Goal: Information Seeking & Learning: Learn about a topic

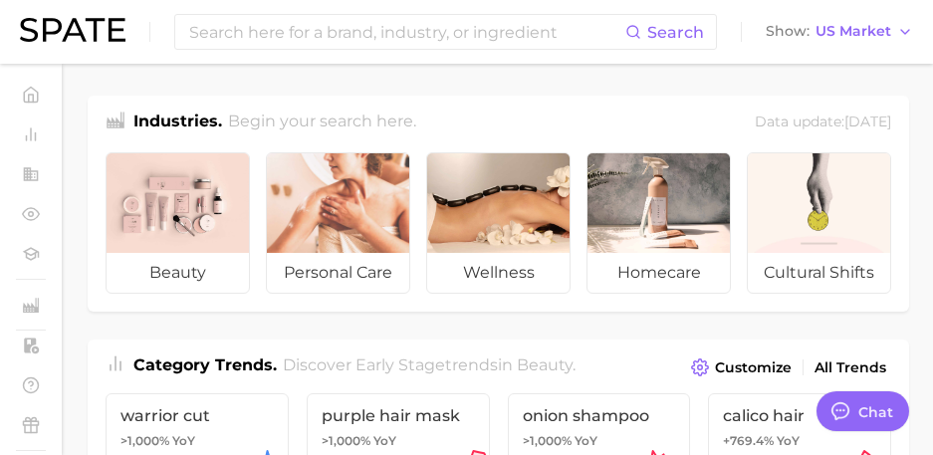
type textarea "x"
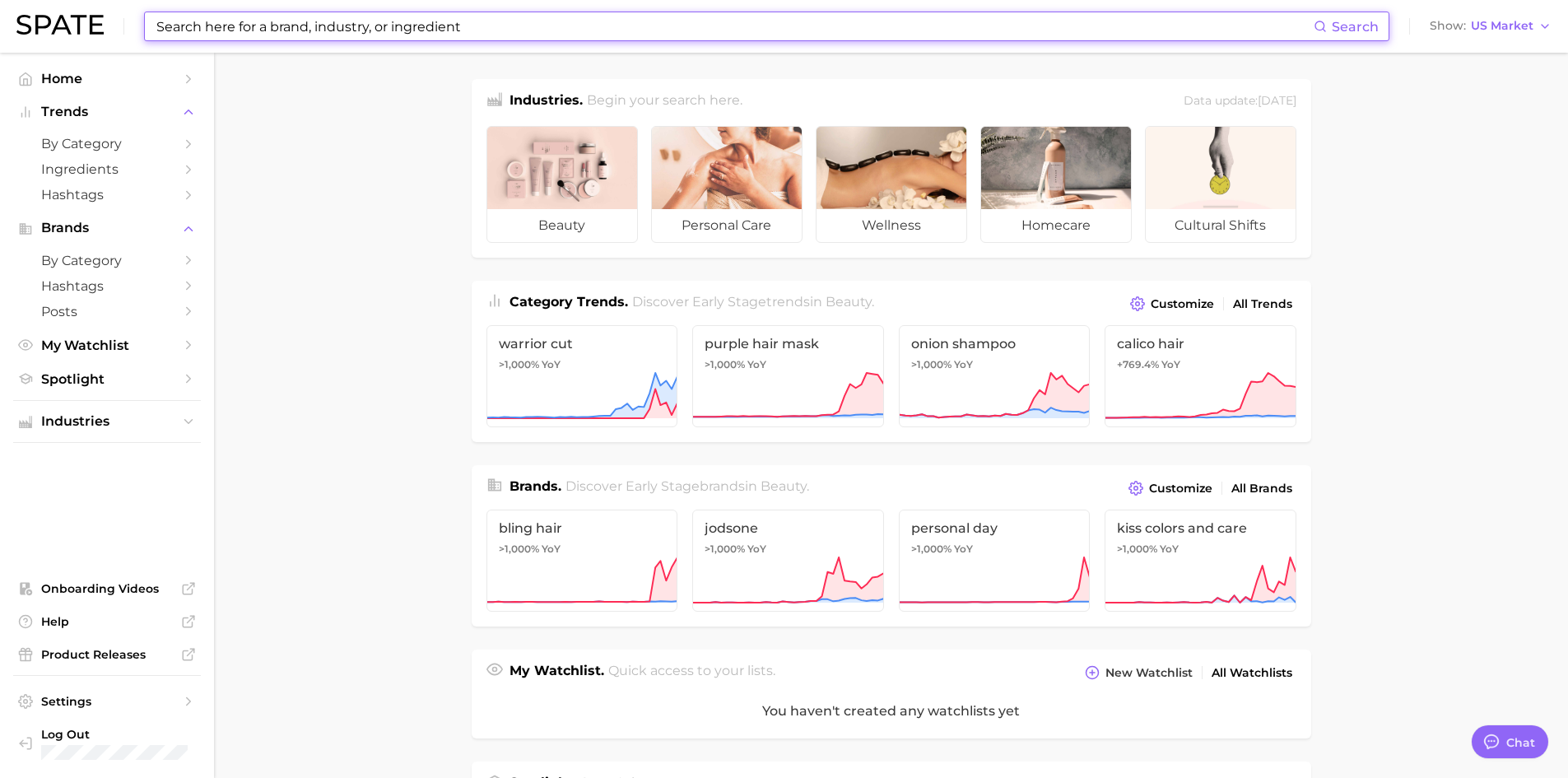
click at [432, 36] on input at bounding box center [734, 26] width 1159 height 28
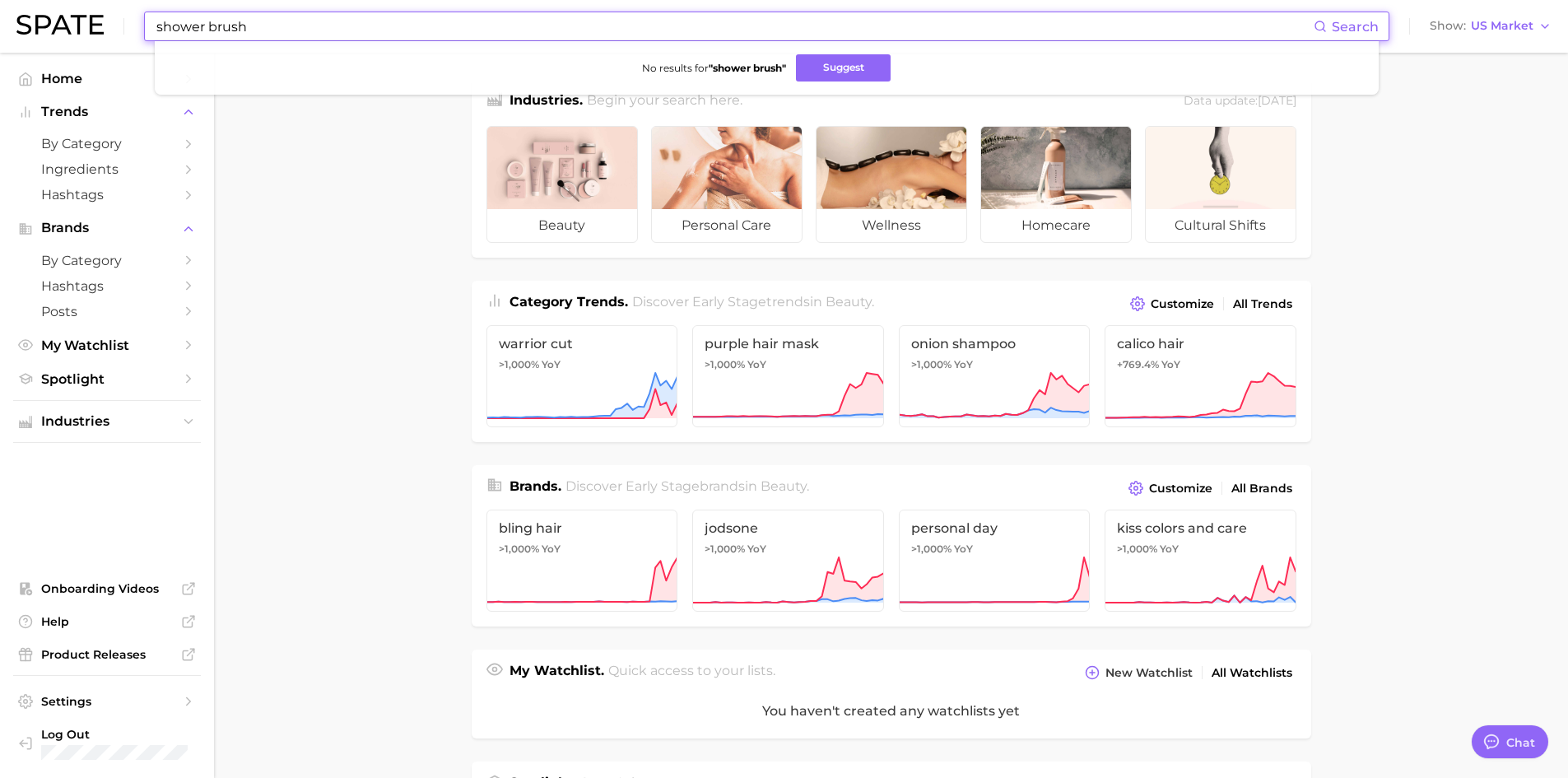
drag, startPoint x: 388, startPoint y: 24, endPoint x: 131, endPoint y: 29, distance: 257.0
click at [126, 31] on div "shower brush Search No results for " shower brush " Suggest Show US Market" at bounding box center [784, 26] width 1535 height 53
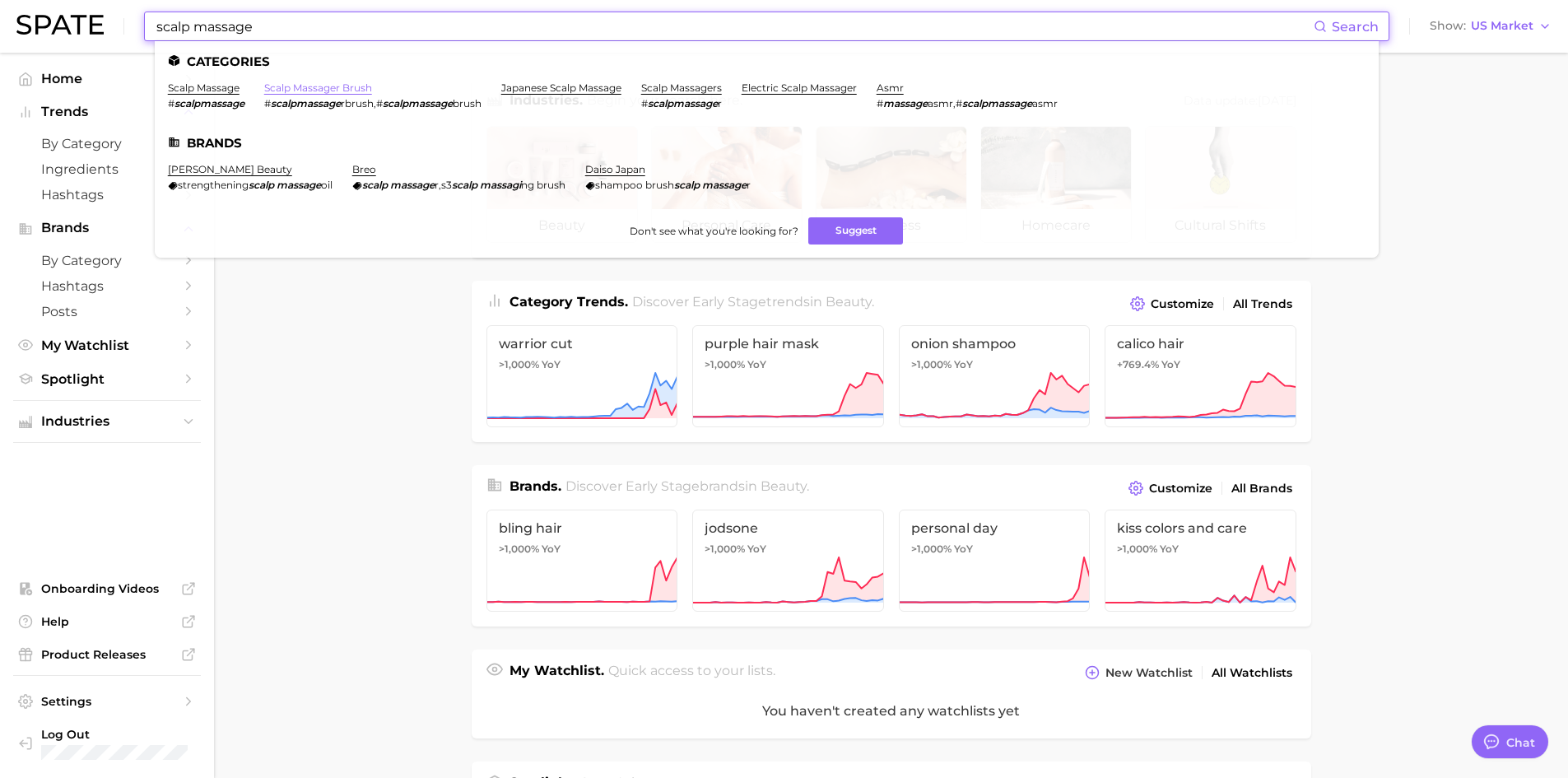
type input "scalp massage"
click at [277, 86] on link "scalp massager brush" at bounding box center [318, 88] width 107 height 12
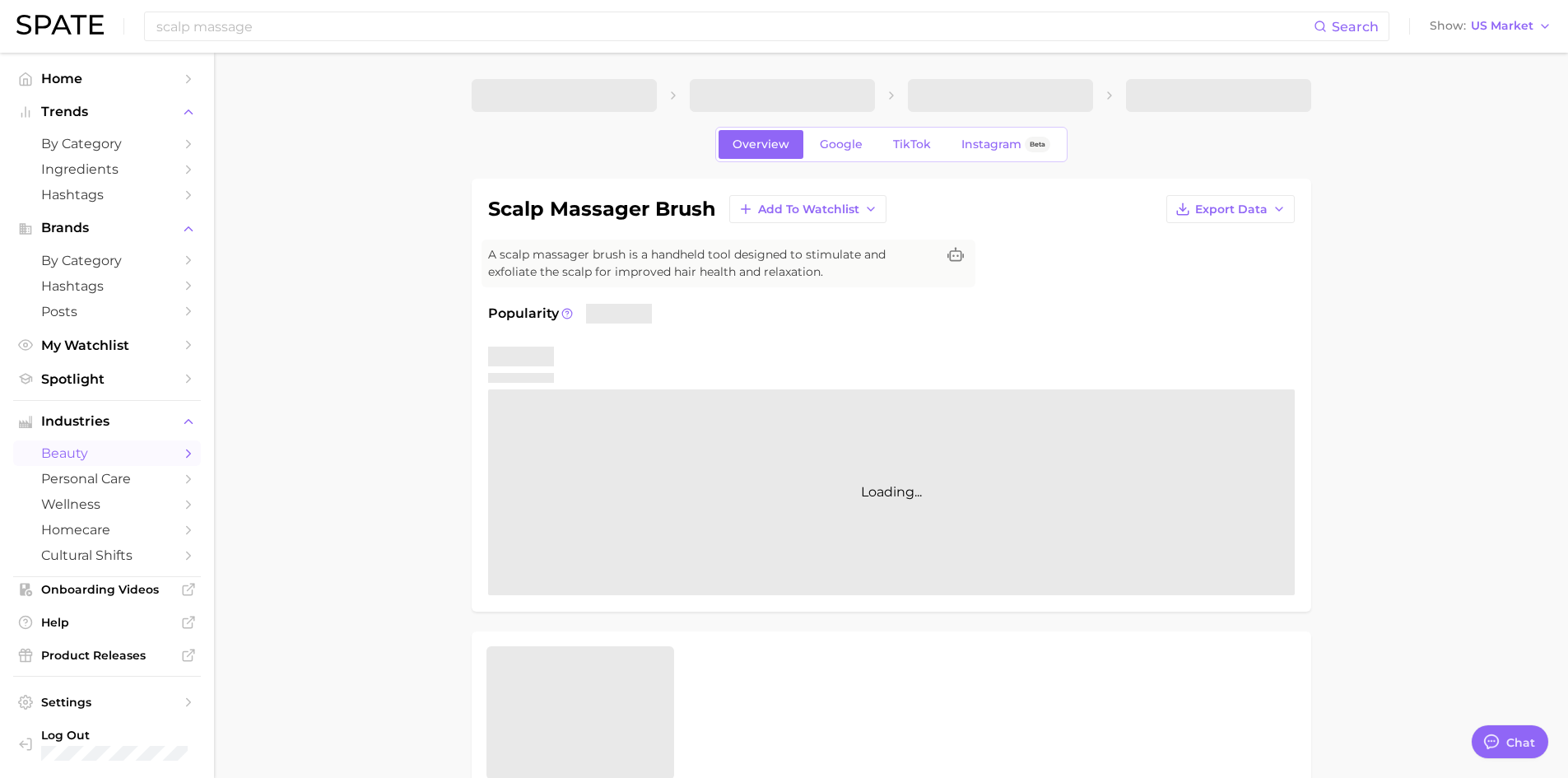
type textarea "x"
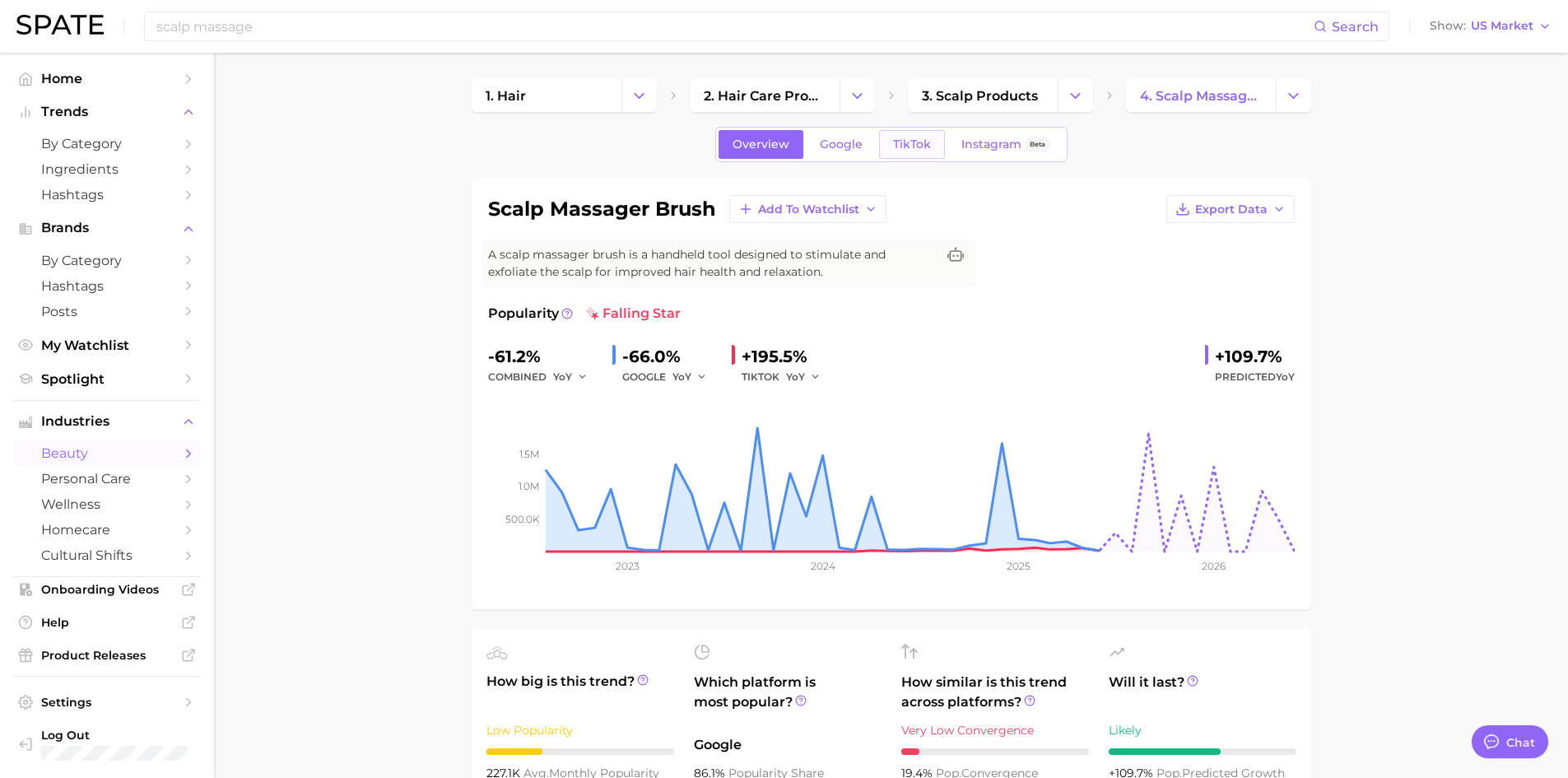
click at [927, 146] on span "TikTok" at bounding box center [913, 144] width 38 height 14
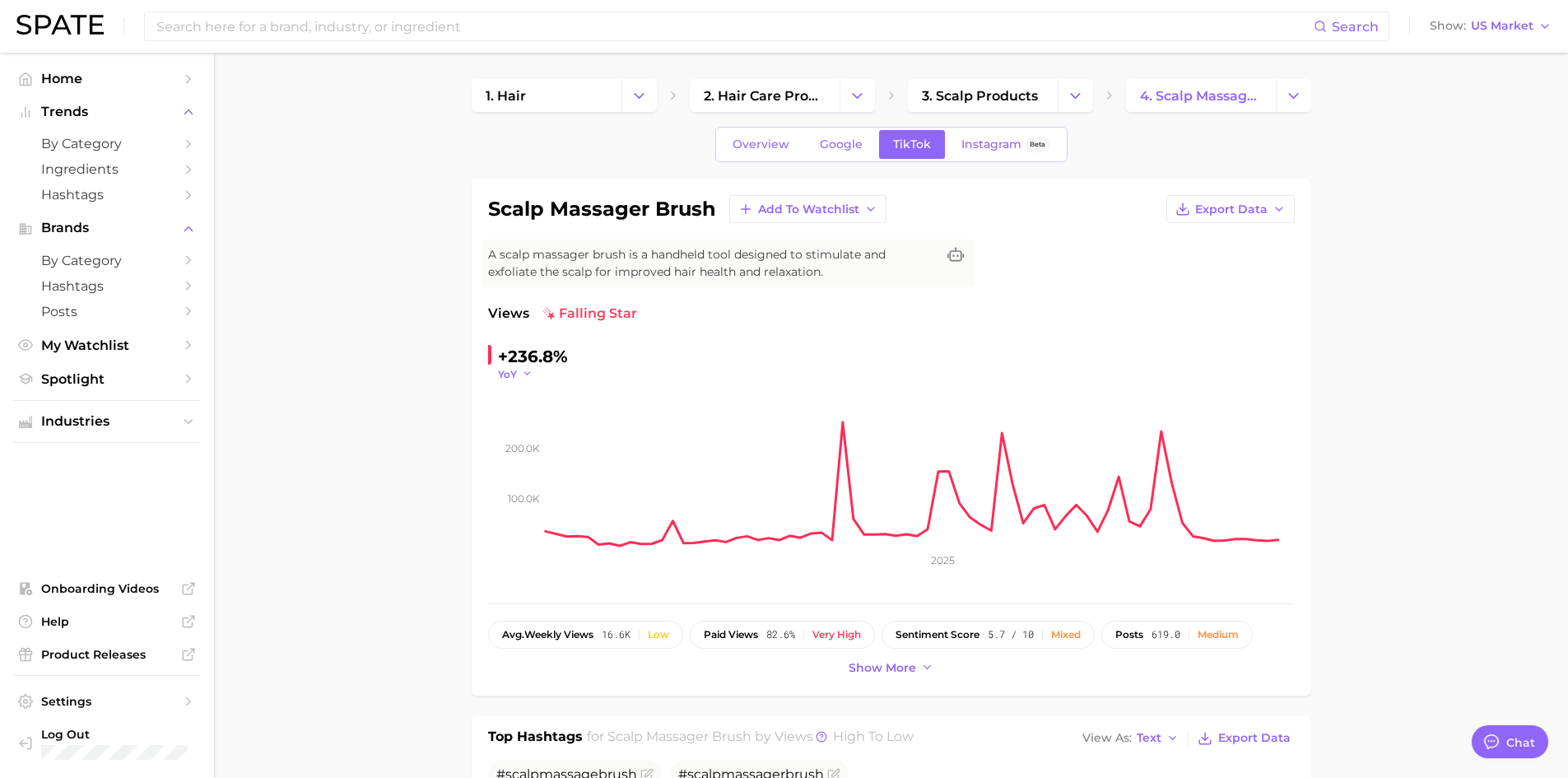
click at [522, 369] on icon "button" at bounding box center [527, 374] width 12 height 12
click at [538, 437] on button "QoQ" at bounding box center [589, 427] width 181 height 30
click at [521, 374] on button "QoQ" at bounding box center [518, 374] width 40 height 14
click at [547, 455] on button "MoM" at bounding box center [589, 457] width 181 height 30
click at [524, 381] on icon "100.0k 200.0k 2025" at bounding box center [892, 484] width 807 height 206
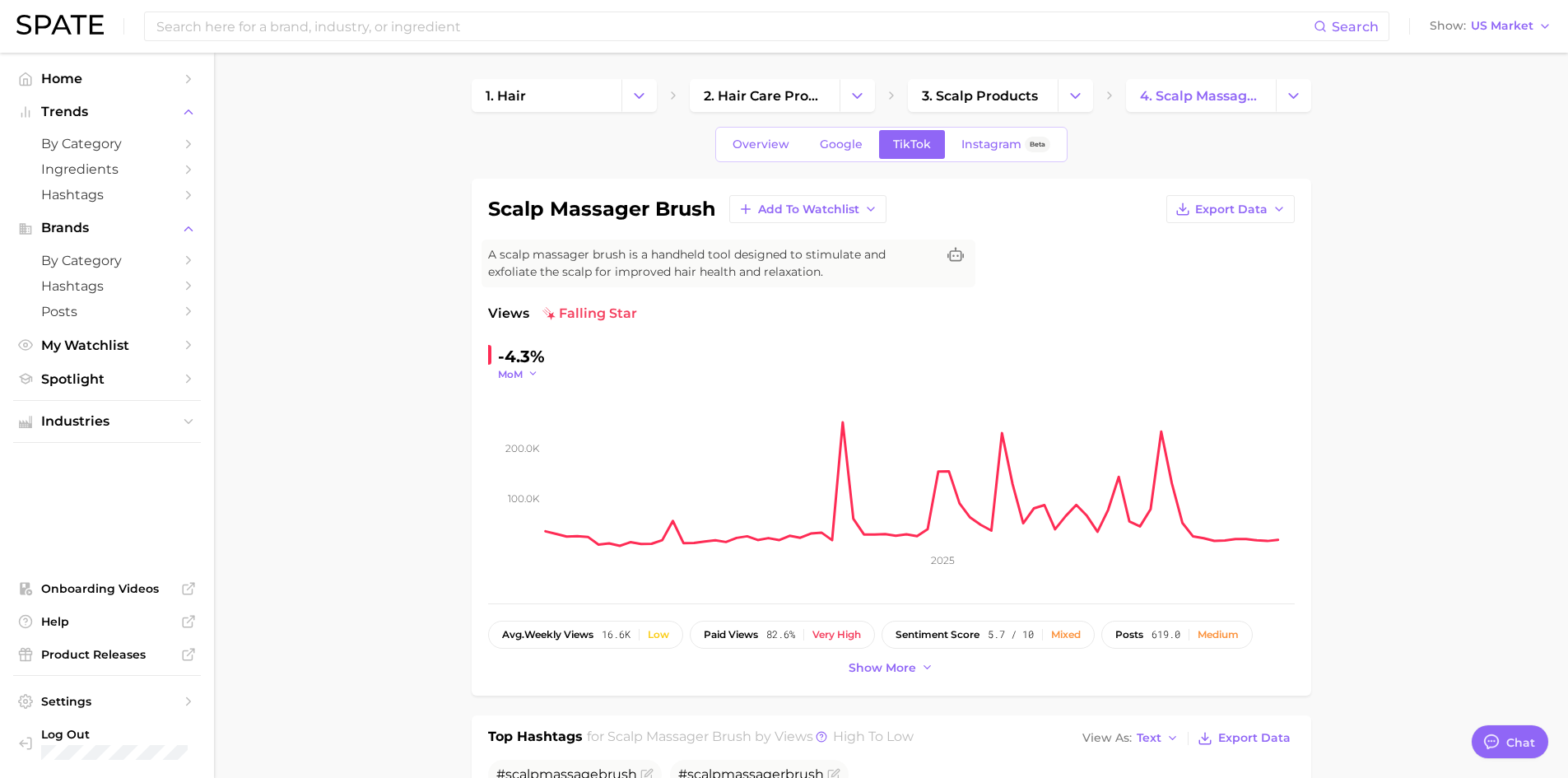
click at [524, 375] on button "MoM" at bounding box center [519, 374] width 41 height 14
drag, startPoint x: 553, startPoint y: 477, endPoint x: 546, endPoint y: 448, distance: 29.8
click at [552, 477] on button "WoW" at bounding box center [589, 487] width 181 height 30
click at [535, 375] on polyline "button" at bounding box center [536, 374] width 6 height 2
drag, startPoint x: 517, startPoint y: 391, endPoint x: 587, endPoint y: 385, distance: 70.3
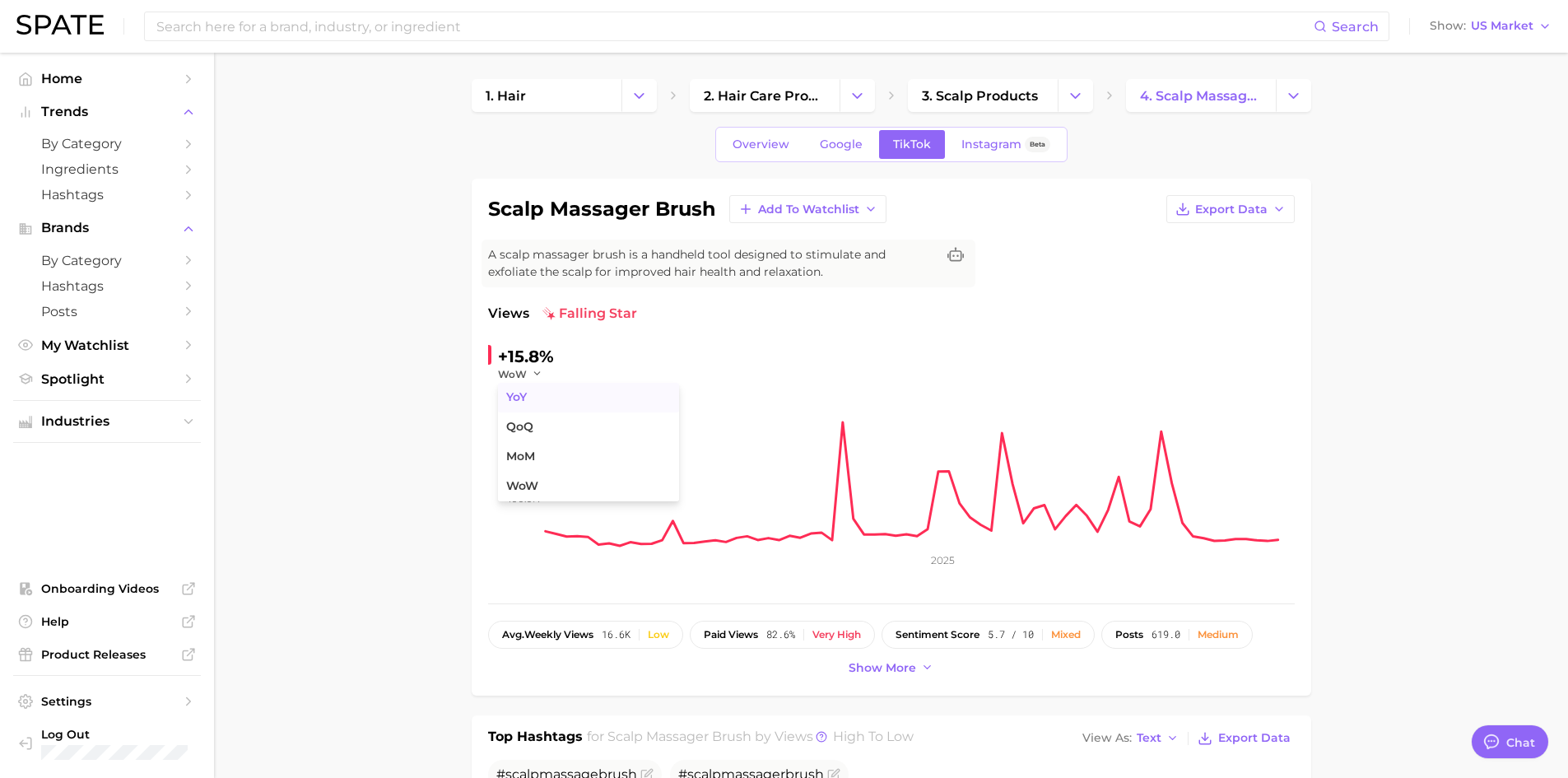
click at [516, 391] on span "YoY" at bounding box center [516, 397] width 21 height 14
click at [214, 19] on input at bounding box center [734, 26] width 1159 height 28
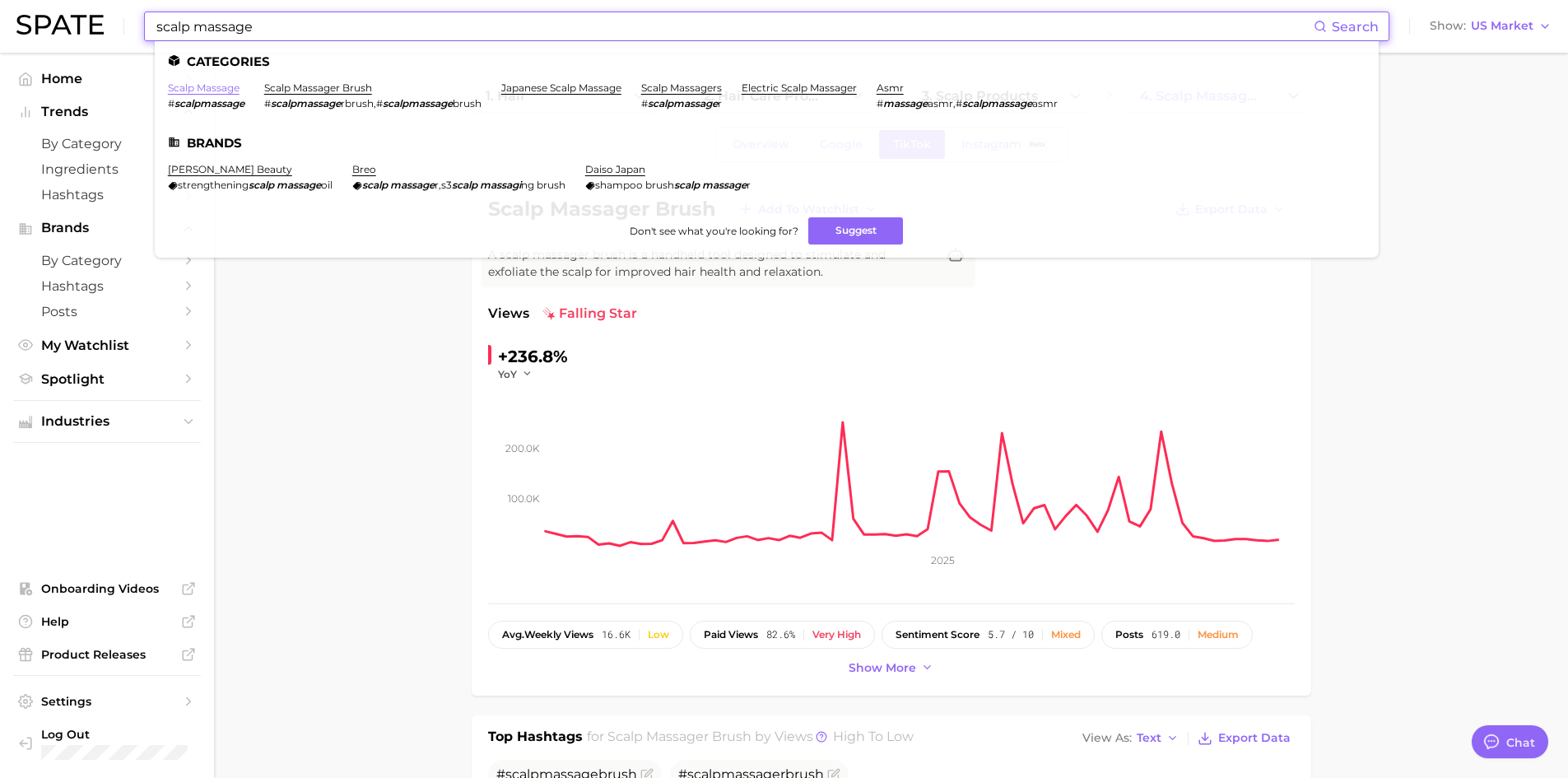
type input "scalp massage"
click at [227, 83] on link "scalp massage" at bounding box center [203, 88] width 72 height 12
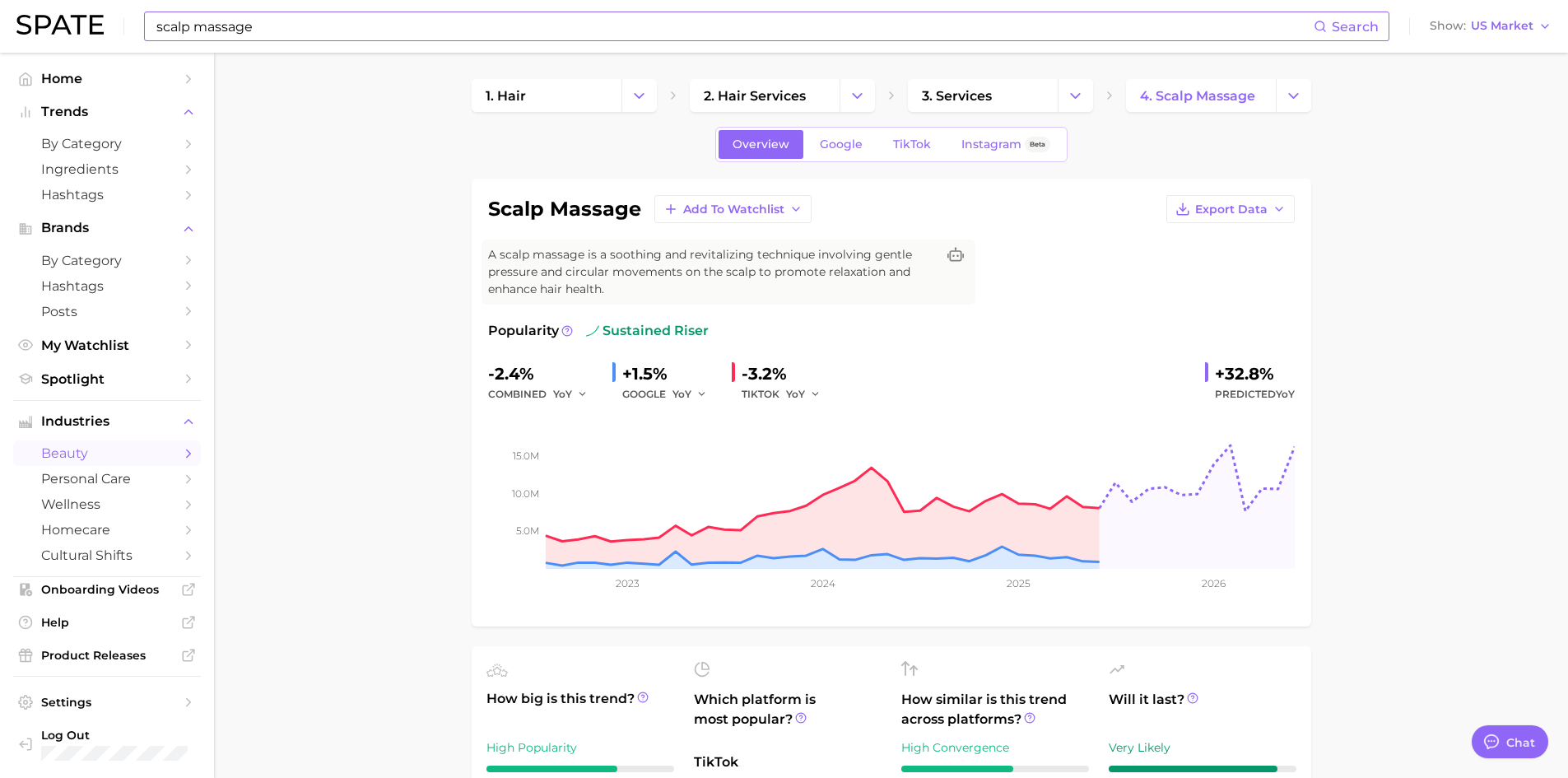
click at [248, 20] on input "scalp massage" at bounding box center [734, 26] width 1159 height 28
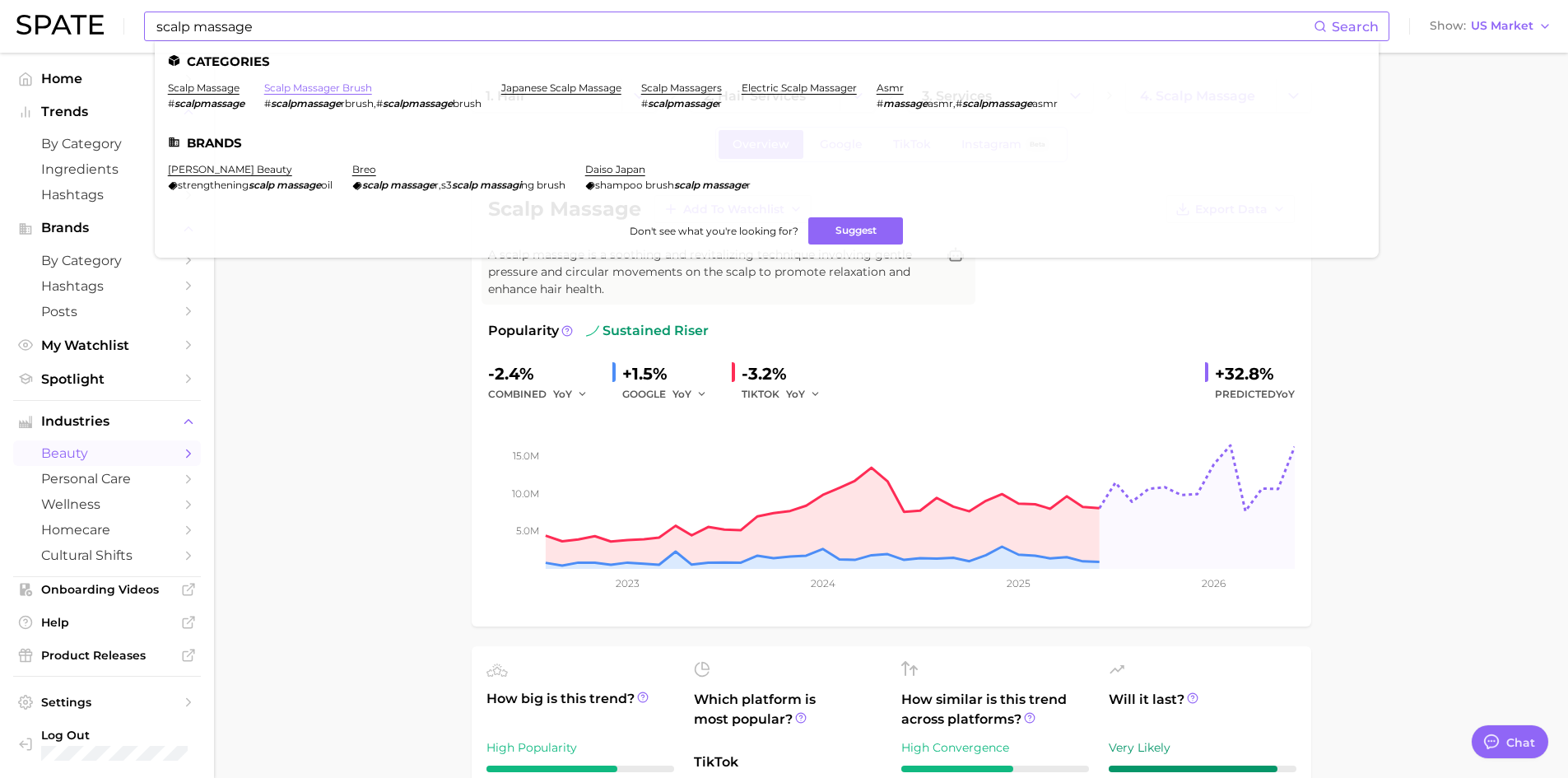
click at [348, 87] on link "scalp massager brush" at bounding box center [318, 88] width 107 height 12
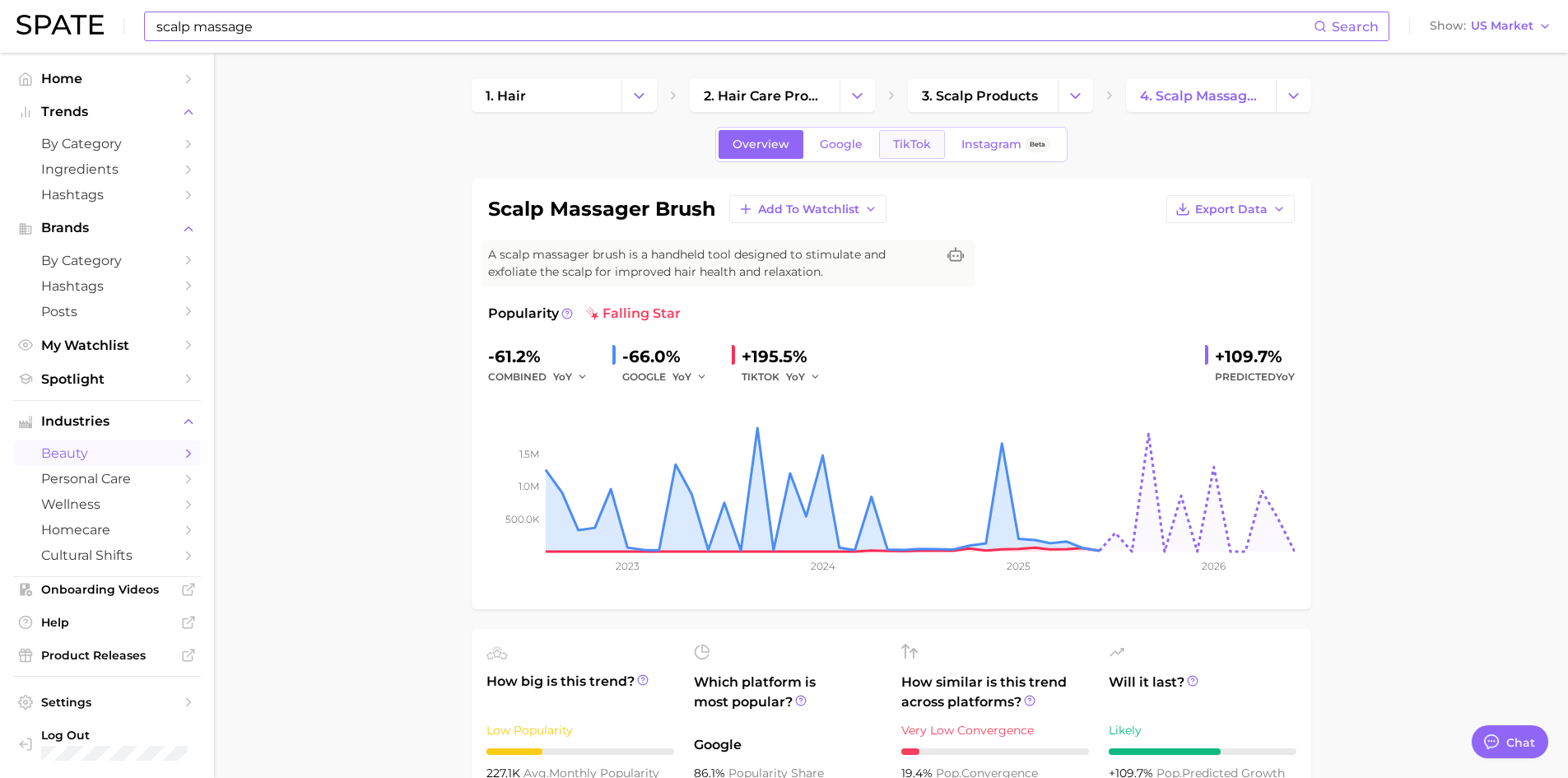
click at [941, 134] on link "TikTok" at bounding box center [913, 144] width 66 height 29
